Goal: Transaction & Acquisition: Purchase product/service

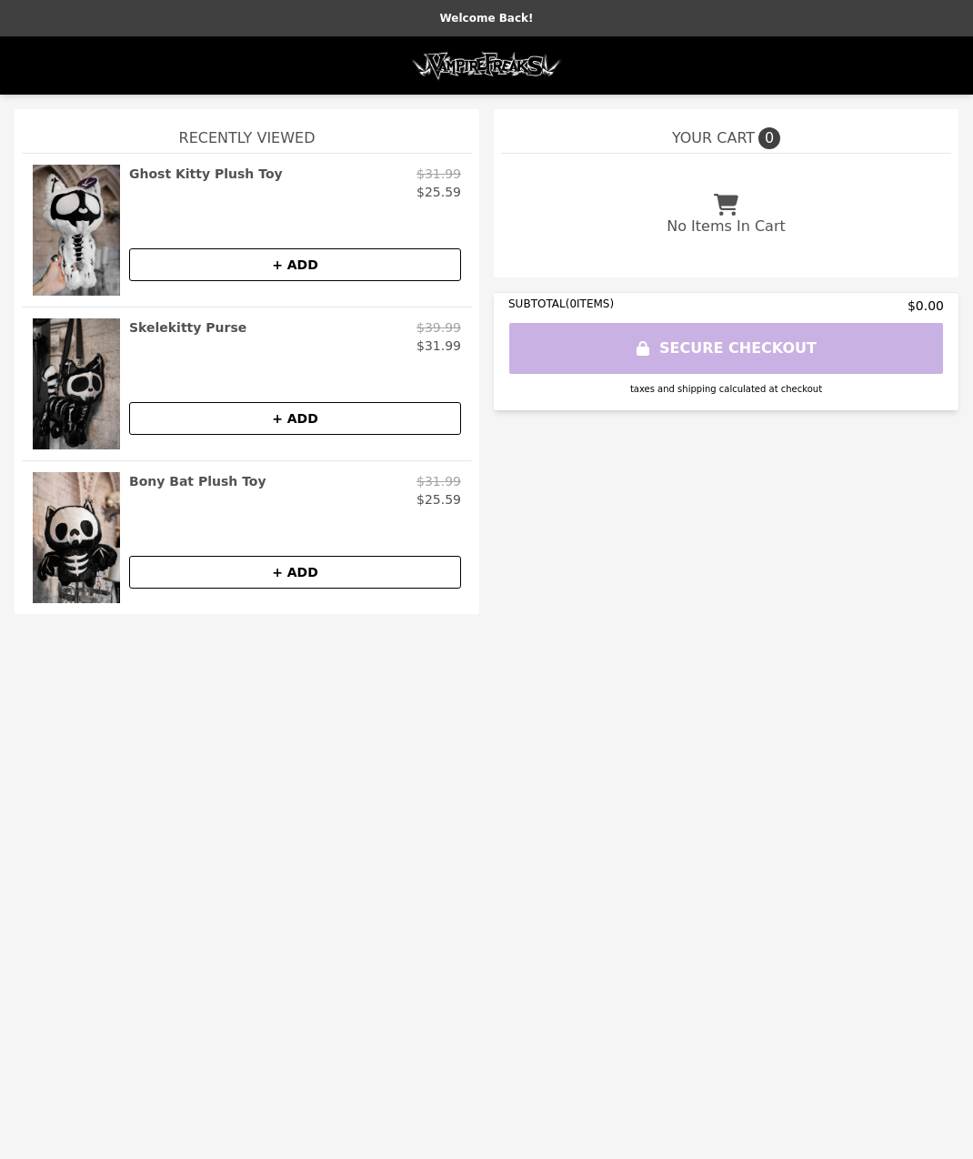
click at [300, 264] on button "+ ADD" at bounding box center [295, 264] width 332 height 33
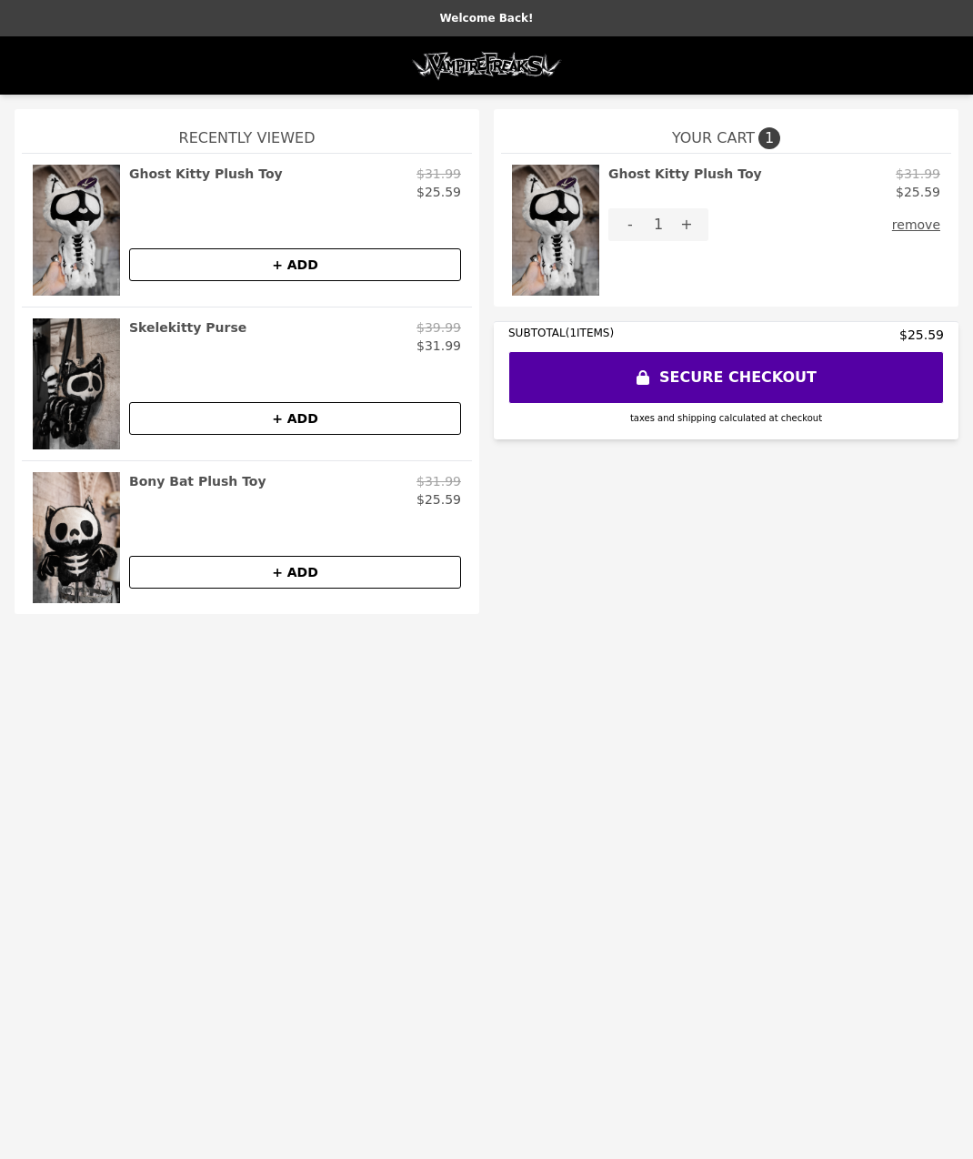
click at [289, 570] on button "+ ADD" at bounding box center [295, 572] width 332 height 33
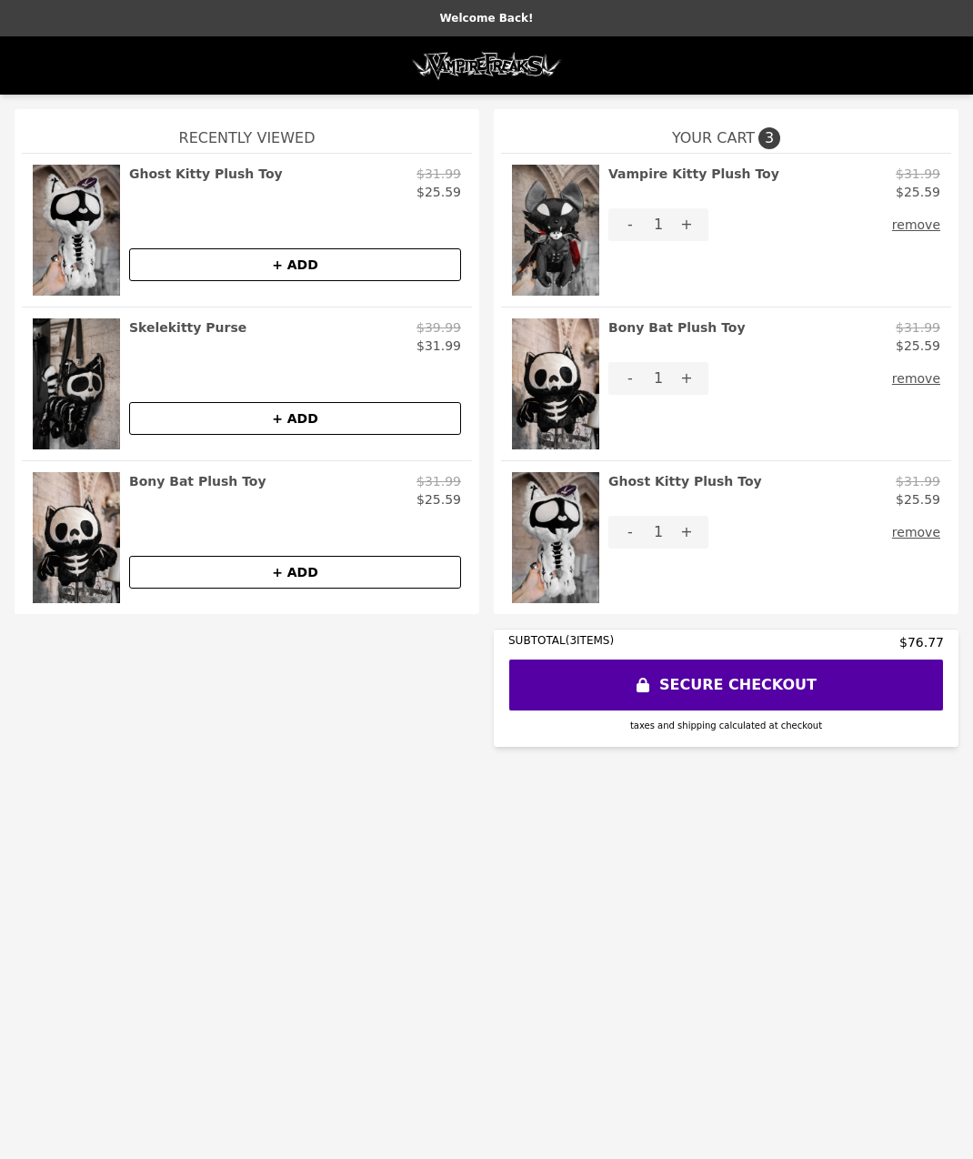
click at [730, 687] on button "SECURE CHECKOUT" at bounding box center [727, 685] width 436 height 53
click at [348, 571] on button "+ ADD" at bounding box center [295, 572] width 332 height 33
click at [630, 379] on button "-" at bounding box center [631, 378] width 44 height 33
